Goal: Task Accomplishment & Management: Manage account settings

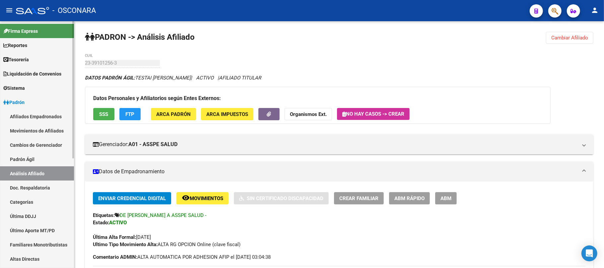
scroll to position [0, 913]
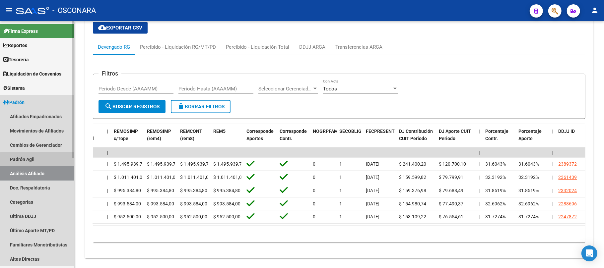
click at [47, 162] on link "Padrón Ágil" at bounding box center [37, 159] width 74 height 14
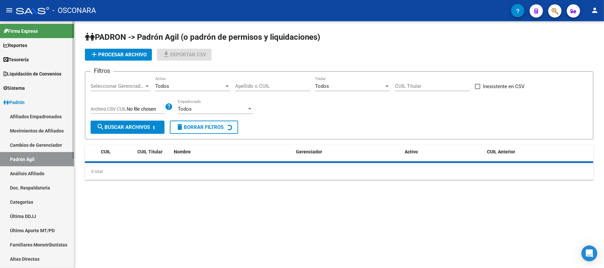
click at [47, 171] on link "Análisis Afiliado" at bounding box center [37, 173] width 74 height 14
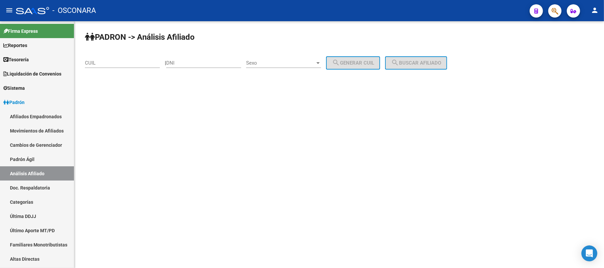
click at [194, 57] on div "DNI" at bounding box center [203, 61] width 75 height 14
click at [194, 62] on input "DNI" at bounding box center [203, 63] width 75 height 6
type input "36081899"
click at [315, 65] on span "Sexo" at bounding box center [280, 63] width 69 height 6
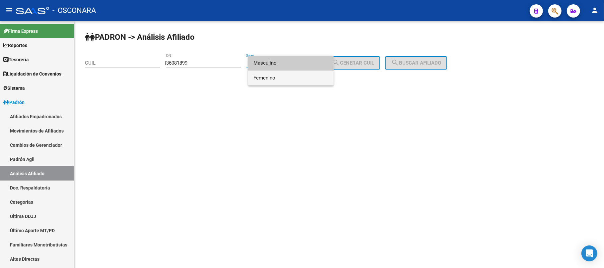
click at [293, 78] on span "Femenino" at bounding box center [290, 78] width 75 height 15
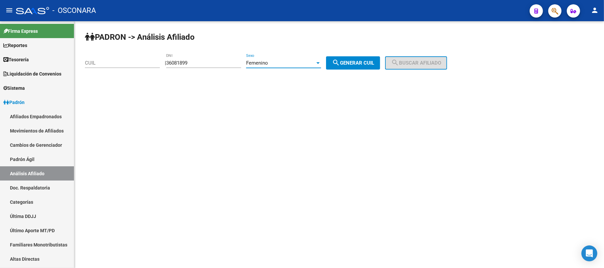
click at [362, 60] on span "search Generar CUIL" at bounding box center [353, 63] width 42 height 6
type input "27-36081899-9"
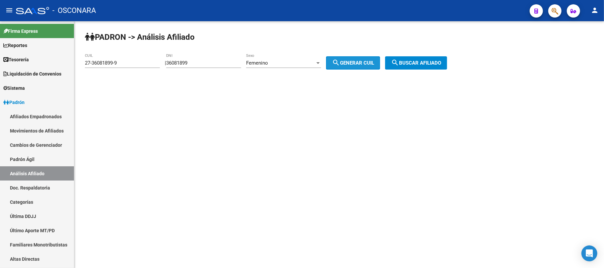
click at [397, 62] on button "search Buscar afiliado" at bounding box center [416, 62] width 62 height 13
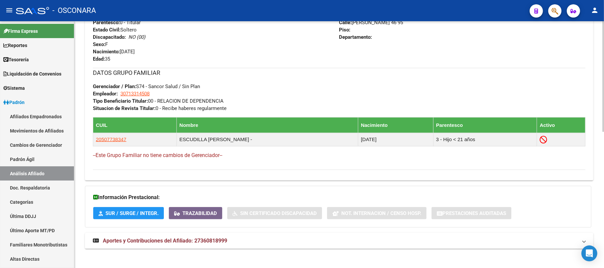
scroll to position [304, 0]
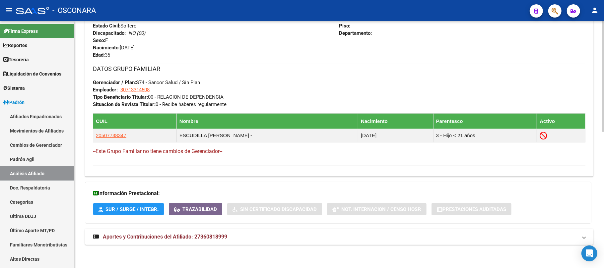
click at [160, 236] on span "Aportes y Contribuciones del Afiliado: 27360818999" at bounding box center [165, 237] width 124 height 6
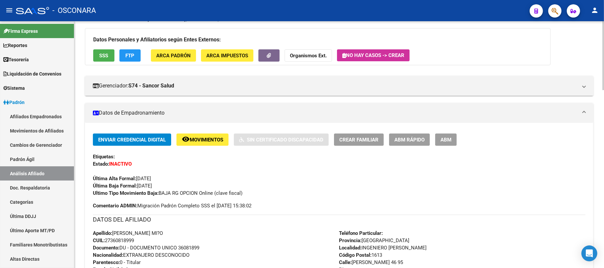
scroll to position [0, 0]
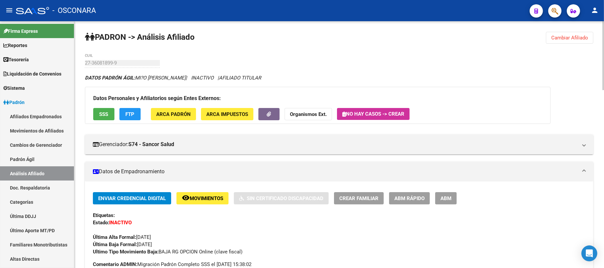
click at [106, 117] on span "SSS" at bounding box center [103, 114] width 9 height 6
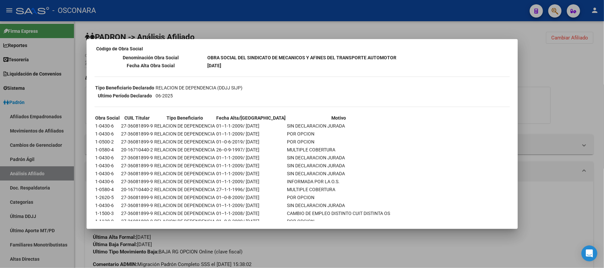
scroll to position [129, 0]
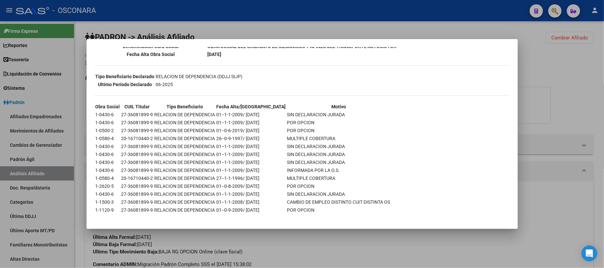
drag, startPoint x: 119, startPoint y: 112, endPoint x: 308, endPoint y: 216, distance: 215.9
click at [308, 216] on div "--INACTIVO en Obra Social-- --Se encuentra activo en el RNOS 111902-- DATOS DE …" at bounding box center [301, 76] width 415 height 304
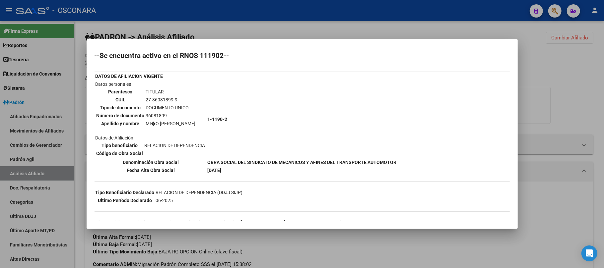
scroll to position [0, 0]
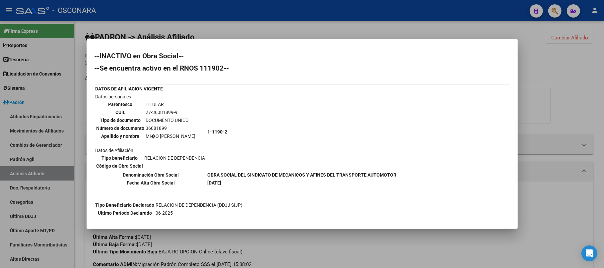
click at [41, 159] on div at bounding box center [302, 134] width 604 height 268
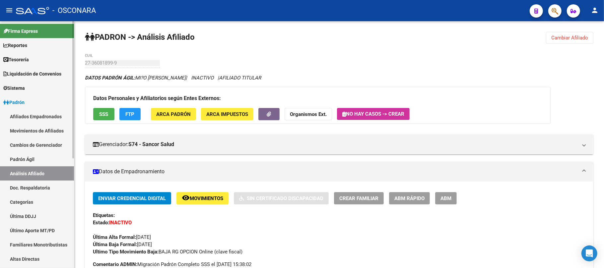
click at [41, 159] on link "Padrón Ágil" at bounding box center [37, 159] width 74 height 14
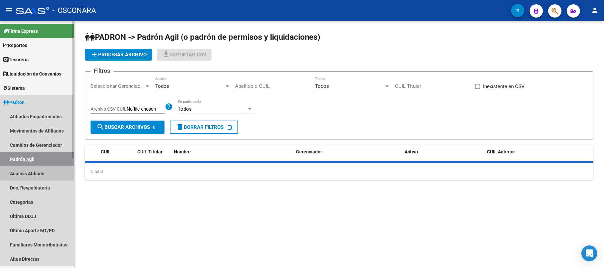
click at [44, 173] on link "Análisis Afiliado" at bounding box center [37, 173] width 74 height 14
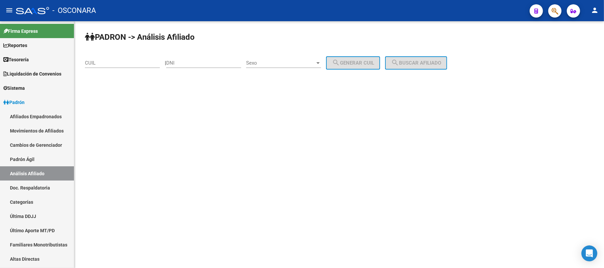
click at [121, 64] on input "CUIL" at bounding box center [122, 63] width 75 height 6
paste input "27-39708578-9"
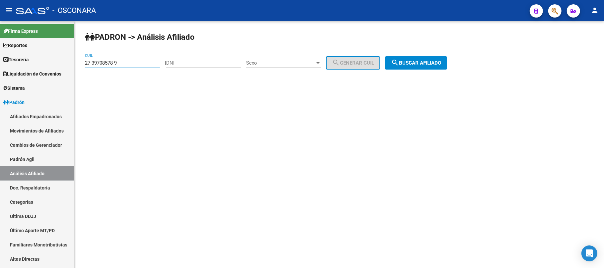
type input "27-39708578-9"
click at [423, 63] on span "search Buscar afiliado" at bounding box center [416, 63] width 50 height 6
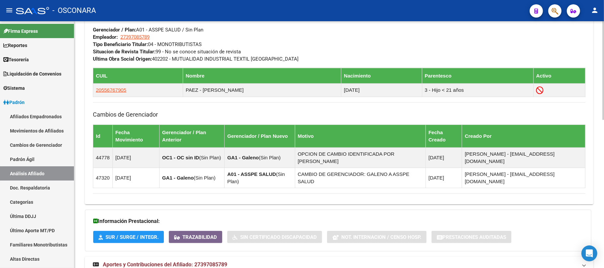
scroll to position [370, 0]
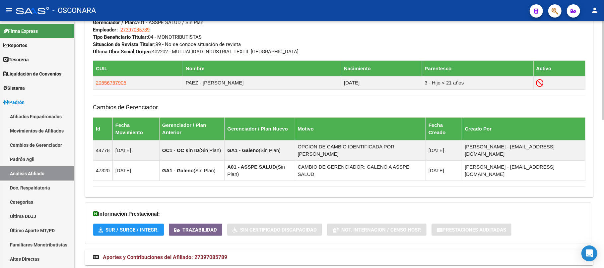
click at [192, 250] on mat-expansion-panel-header "Aportes y Contribuciones del Afiliado: 27397085789" at bounding box center [339, 258] width 508 height 16
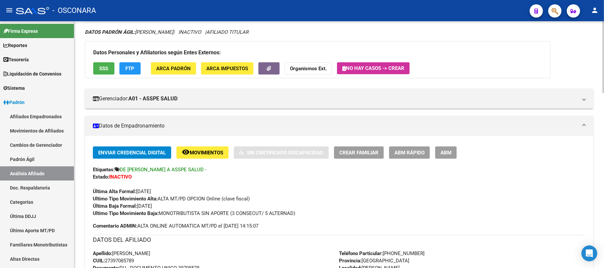
scroll to position [0, 0]
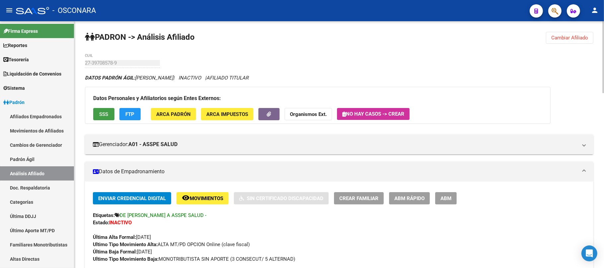
click at [109, 115] on button "SSS" at bounding box center [103, 114] width 21 height 12
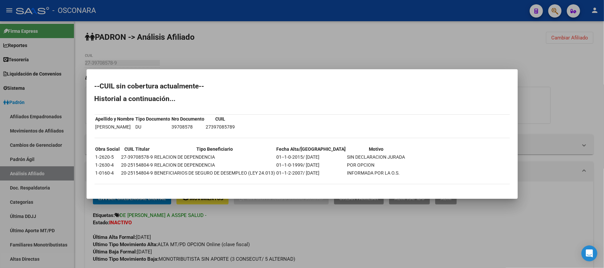
click at [208, 222] on div at bounding box center [302, 134] width 604 height 268
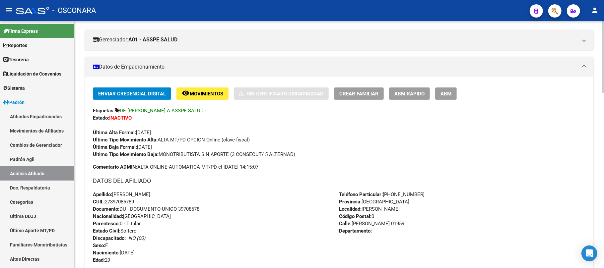
scroll to position [133, 0]
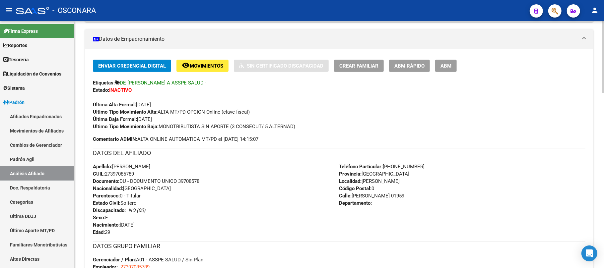
drag, startPoint x: 138, startPoint y: 175, endPoint x: 106, endPoint y: 175, distance: 32.2
click at [106, 175] on div "Apellido: [PERSON_NAME]: 27397085789 Documento: DU - DOCUMENTO UNICO 39708578 N…" at bounding box center [216, 199] width 246 height 73
copy span "27397085789"
click at [406, 64] on span "ABM Rápido" at bounding box center [409, 66] width 30 height 6
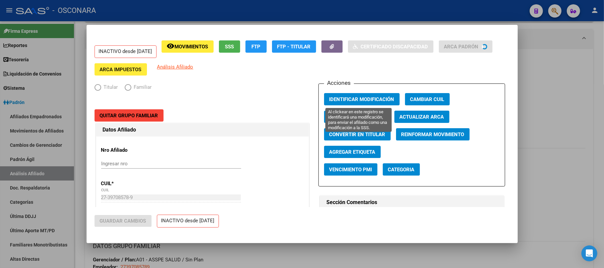
radio input "true"
type input "27-39708578-9"
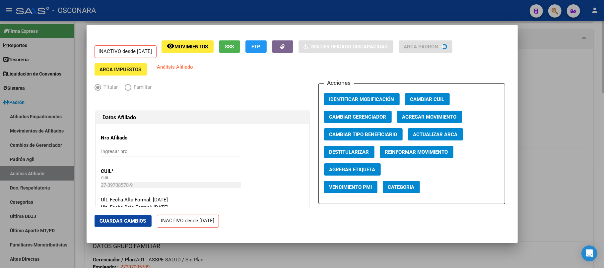
drag, startPoint x: 529, startPoint y: 187, endPoint x: 525, endPoint y: 184, distance: 5.0
click at [528, 187] on div at bounding box center [302, 134] width 604 height 268
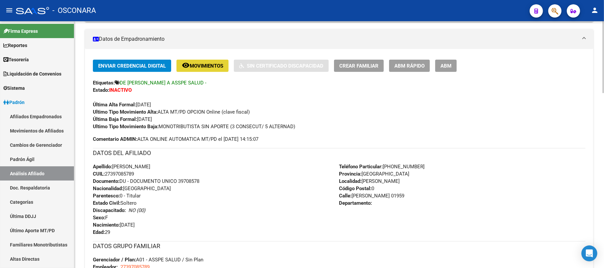
click at [207, 66] on span "Movimientos" at bounding box center [206, 66] width 33 height 6
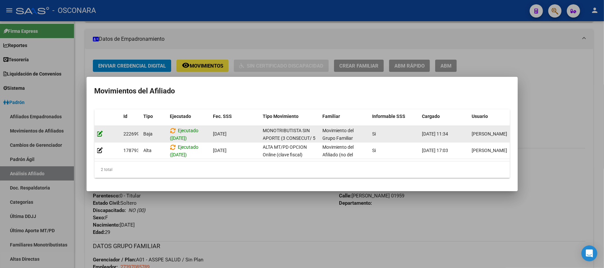
click at [99, 131] on icon at bounding box center [100, 134] width 6 height 6
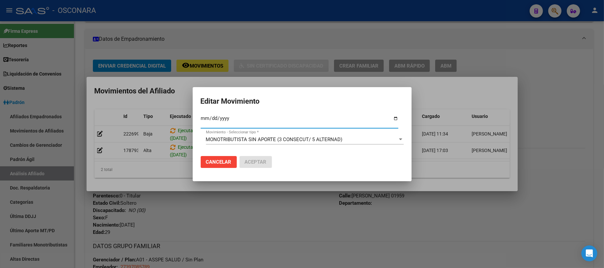
click at [226, 120] on input "[DATE]" at bounding box center [300, 121] width 198 height 11
type input "[DATE]"
click at [260, 160] on span "Aceptar" at bounding box center [256, 162] width 22 height 6
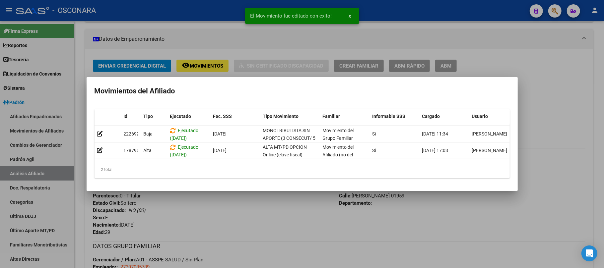
click at [256, 223] on div at bounding box center [302, 134] width 604 height 268
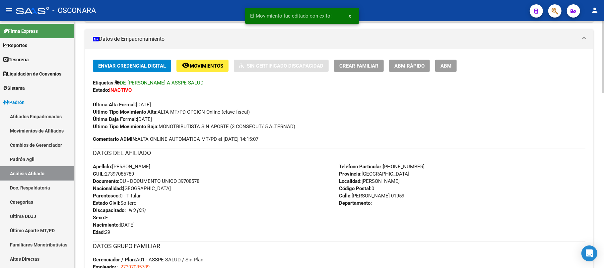
click at [256, 208] on div "Apellido: [PERSON_NAME]: 27397085789 Documento: DU - DOCUMENTO UNICO 39708578 N…" at bounding box center [216, 199] width 246 height 73
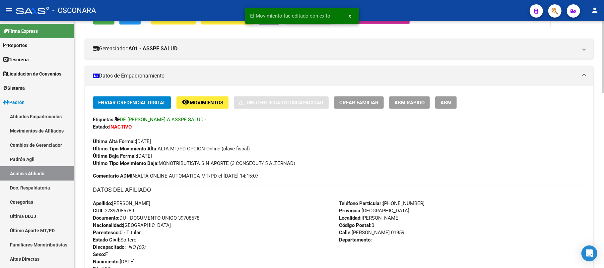
scroll to position [0, 0]
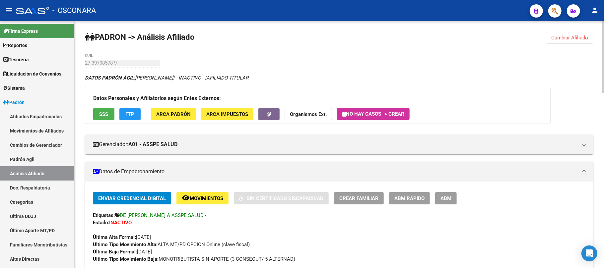
click at [34, 156] on link "Padrón Ágil" at bounding box center [37, 159] width 74 height 14
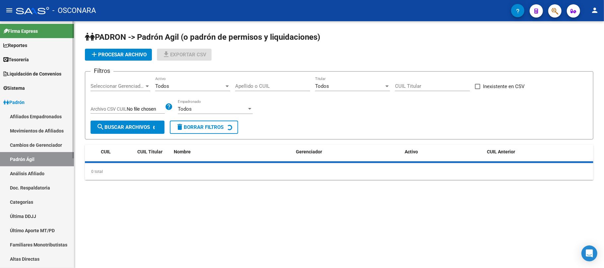
click at [41, 169] on link "Análisis Afiliado" at bounding box center [37, 173] width 74 height 14
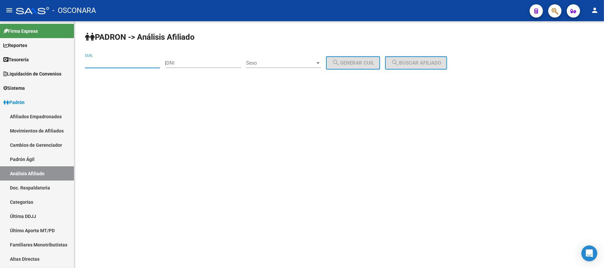
click at [111, 62] on input "CUIL" at bounding box center [122, 63] width 75 height 6
paste input "27-39708578-9"
type input "27-39708578-9"
click at [420, 61] on span "search Buscar afiliado" at bounding box center [416, 63] width 50 height 6
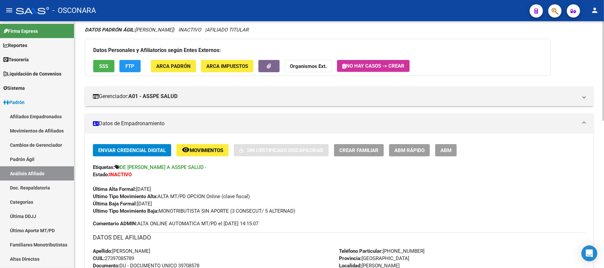
scroll to position [88, 0]
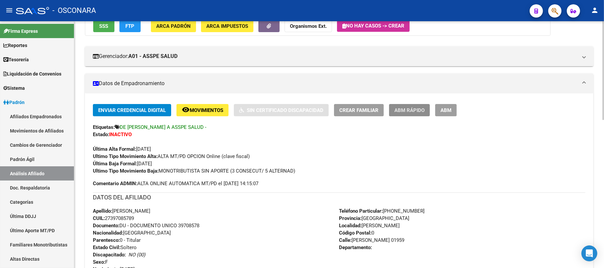
click at [418, 111] on span "ABM Rápido" at bounding box center [409, 110] width 30 height 6
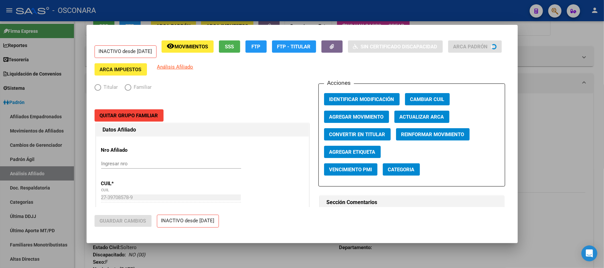
radio input "true"
type input "27-39708578-9"
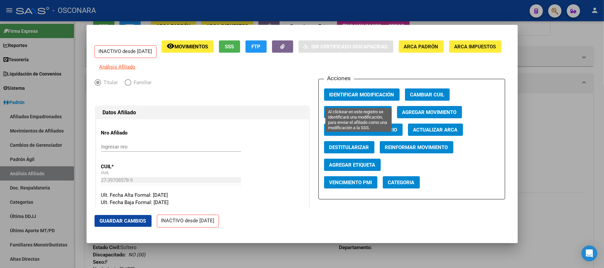
click at [373, 98] on span "Identificar Modificación" at bounding box center [361, 95] width 65 height 6
click at [137, 221] on span "Guardar Cambios" at bounding box center [123, 221] width 46 height 6
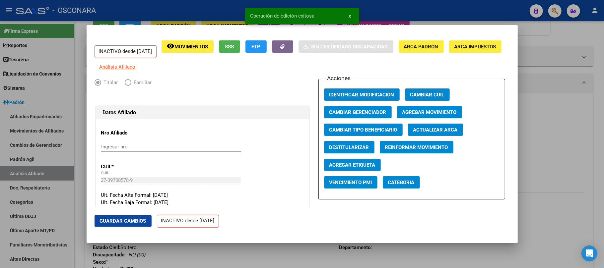
click at [192, 259] on div at bounding box center [302, 134] width 604 height 268
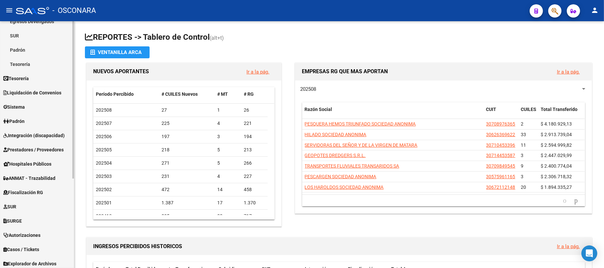
scroll to position [88, 0]
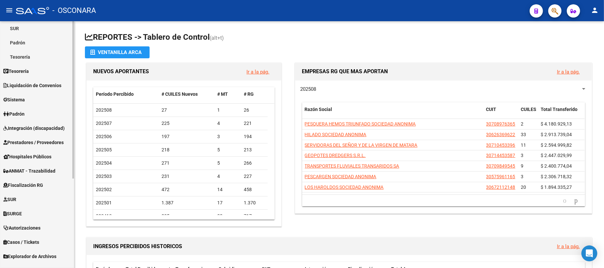
click at [35, 118] on link "Padrón" at bounding box center [37, 114] width 74 height 14
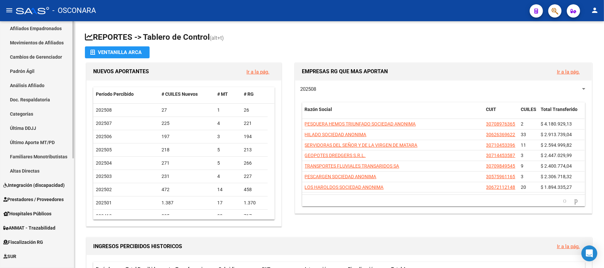
click at [35, 86] on link "Análisis Afiliado" at bounding box center [37, 85] width 74 height 14
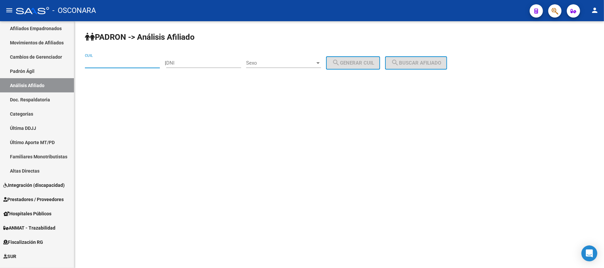
click at [101, 63] on input "CUIL" at bounding box center [122, 63] width 75 height 6
type input "27-43561083-3"
click at [424, 57] on button "search Buscar afiliado" at bounding box center [416, 62] width 62 height 13
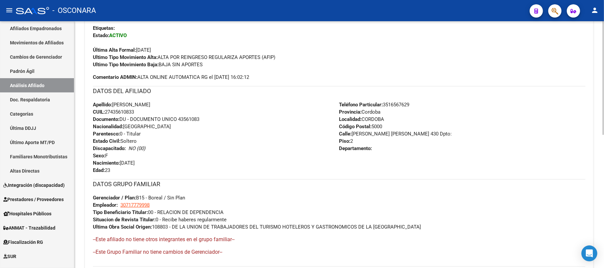
scroll to position [288, 0]
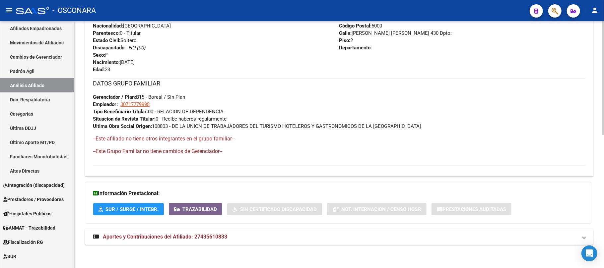
click at [194, 236] on span "Aportes y Contribuciones del Afiliado: 27435610833" at bounding box center [165, 237] width 124 height 6
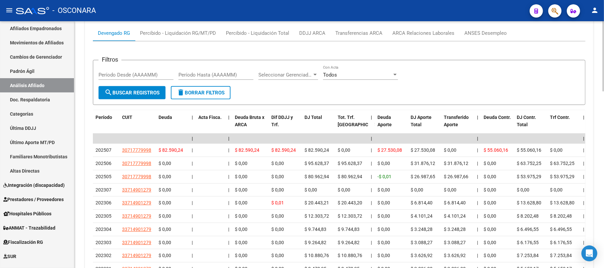
scroll to position [548, 0]
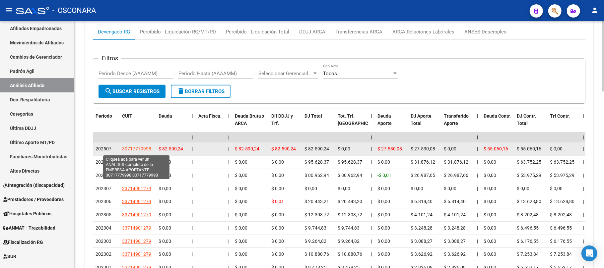
click at [136, 151] on span "30717779998" at bounding box center [136, 148] width 29 height 5
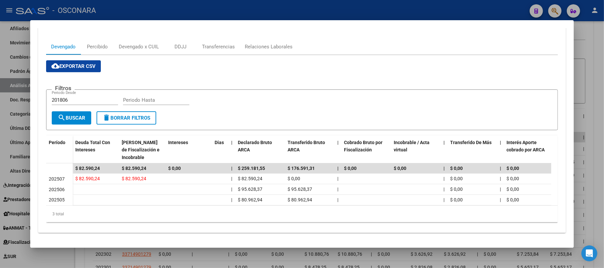
scroll to position [90, 0]
click at [603, 60] on div at bounding box center [302, 134] width 604 height 268
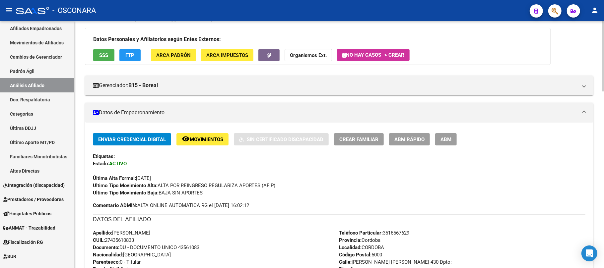
scroll to position [0, 0]
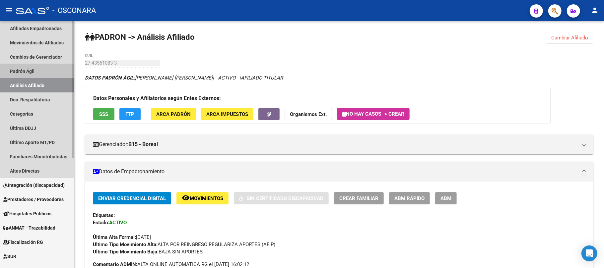
click at [37, 72] on link "Padrón Ágil" at bounding box center [37, 71] width 74 height 14
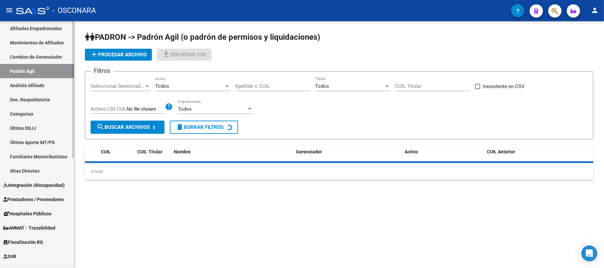
drag, startPoint x: 36, startPoint y: 82, endPoint x: 52, endPoint y: 84, distance: 16.0
click at [36, 83] on link "Análisis Afiliado" at bounding box center [37, 85] width 74 height 14
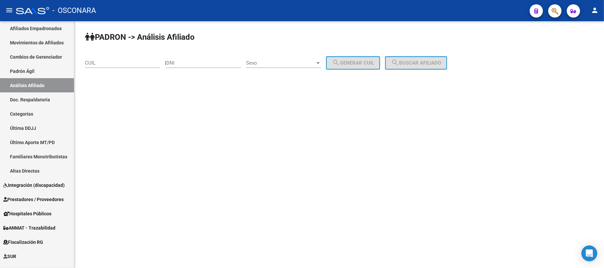
click at [120, 63] on input "CUIL" at bounding box center [122, 63] width 75 height 6
paste input "27-39708578-9"
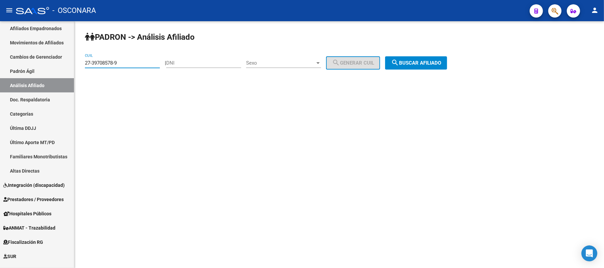
type input "27-39708578-9"
click at [440, 68] on button "search Buscar afiliado" at bounding box center [416, 62] width 62 height 13
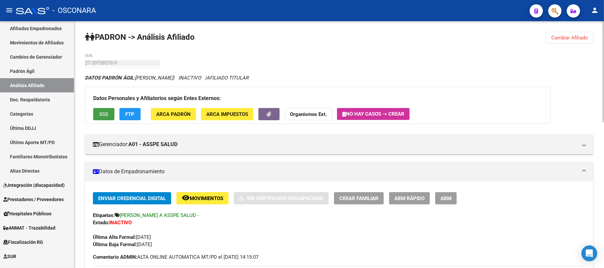
click at [109, 115] on button "SSS" at bounding box center [103, 114] width 21 height 12
